Goal: Check status: Check status

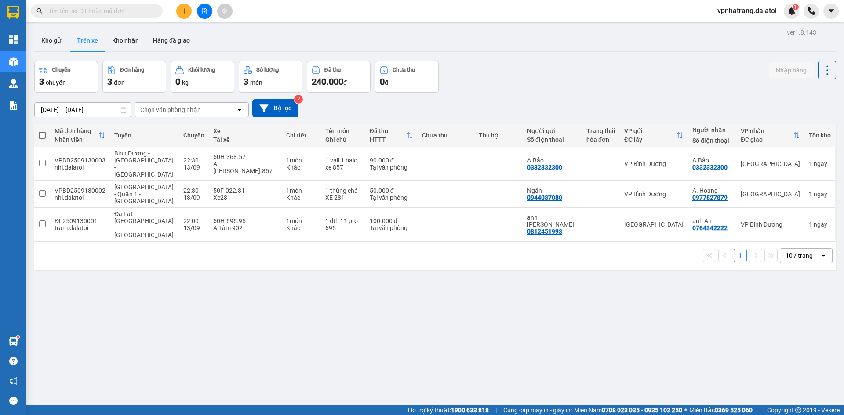
click at [421, 292] on div "ver 1.8.143 Kho gửi Trên xe Kho nhận Hàng đã giao Chuyến 3 chuyến Đơn hàng 3 đơ…" at bounding box center [435, 233] width 809 height 415
click at [408, 330] on div "ver 1.8.143 Kho gửi Trên xe Kho nhận Hàng đã giao Chuyến 3 chuyến Đơn hàng 3 đơ…" at bounding box center [435, 233] width 809 height 415
click at [52, 42] on button "Kho gửi" at bounding box center [52, 40] width 36 height 21
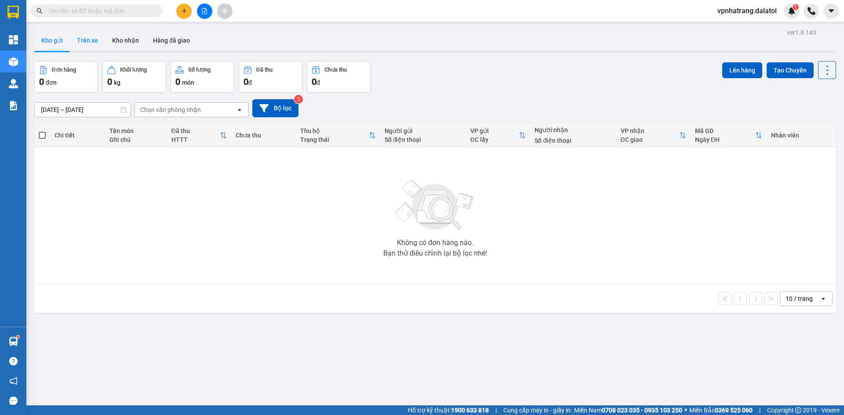
click at [83, 42] on button "Trên xe" at bounding box center [87, 40] width 35 height 21
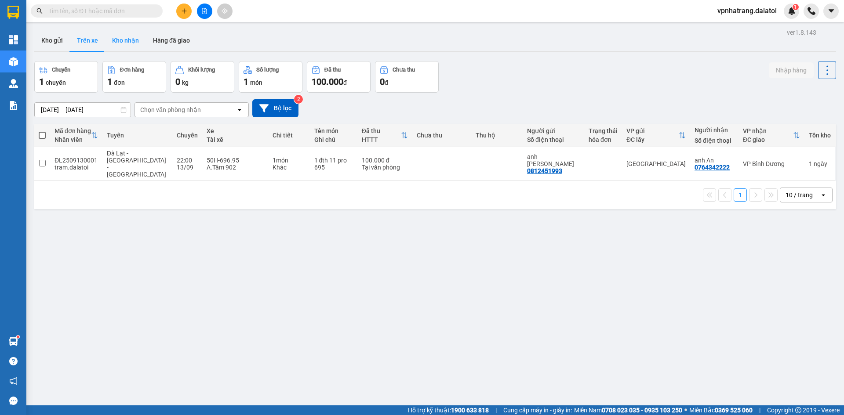
click at [120, 40] on button "Kho nhận" at bounding box center [125, 40] width 41 height 21
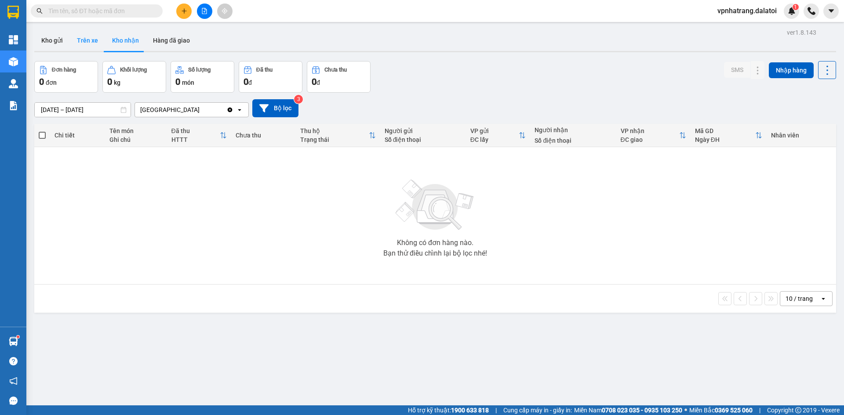
click at [87, 39] on button "Trên xe" at bounding box center [87, 40] width 35 height 21
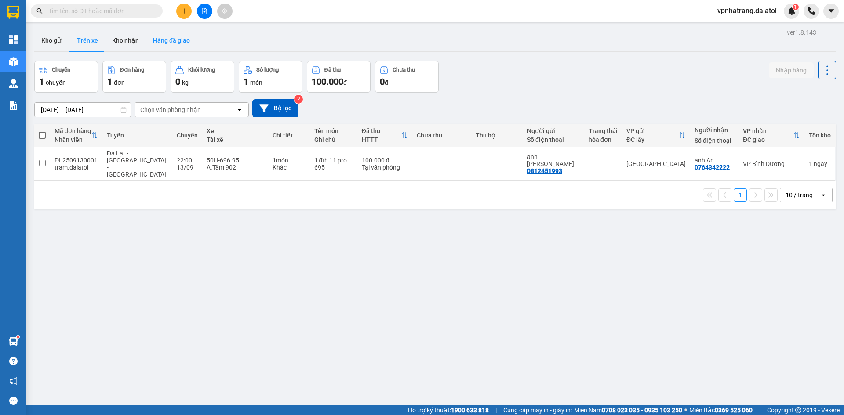
click at [161, 41] on button "Hàng đã giao" at bounding box center [171, 40] width 51 height 21
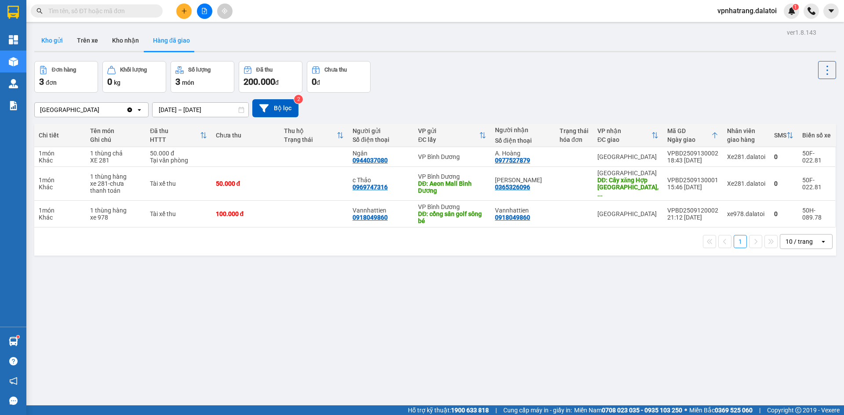
click at [47, 37] on button "Kho gửi" at bounding box center [52, 40] width 36 height 21
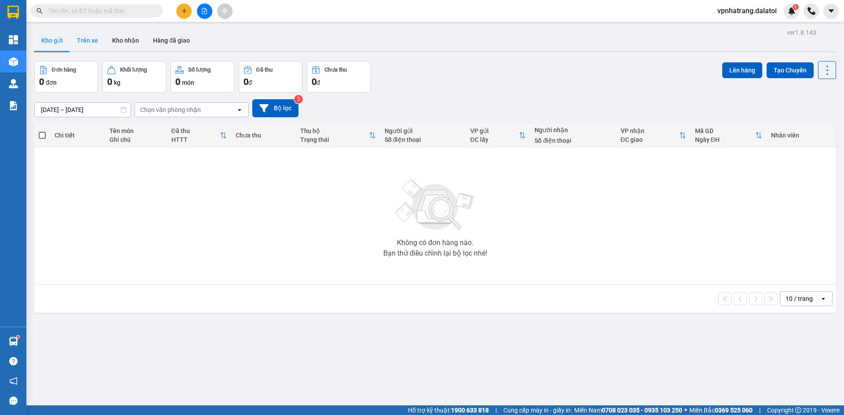
click at [89, 41] on button "Trên xe" at bounding box center [87, 40] width 35 height 21
